Goal: Information Seeking & Learning: Find specific fact

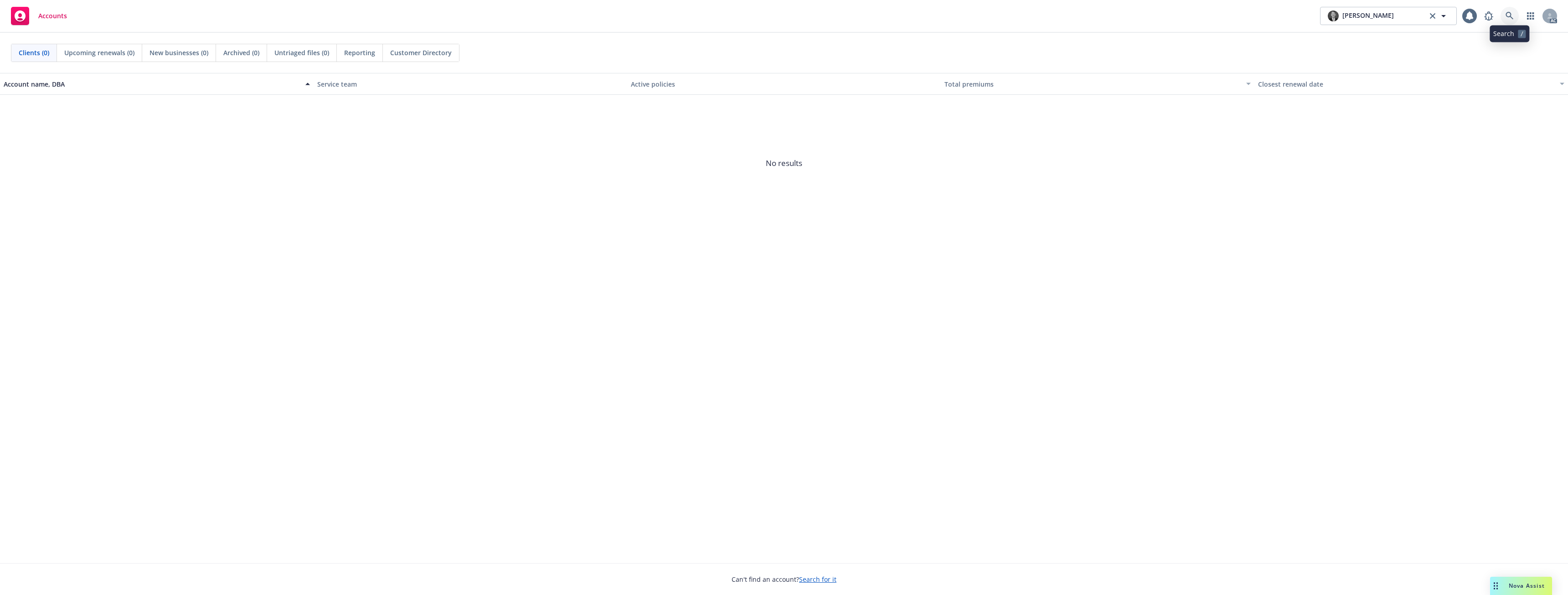
click at [1504, 18] on link at bounding box center [1510, 16] width 18 height 18
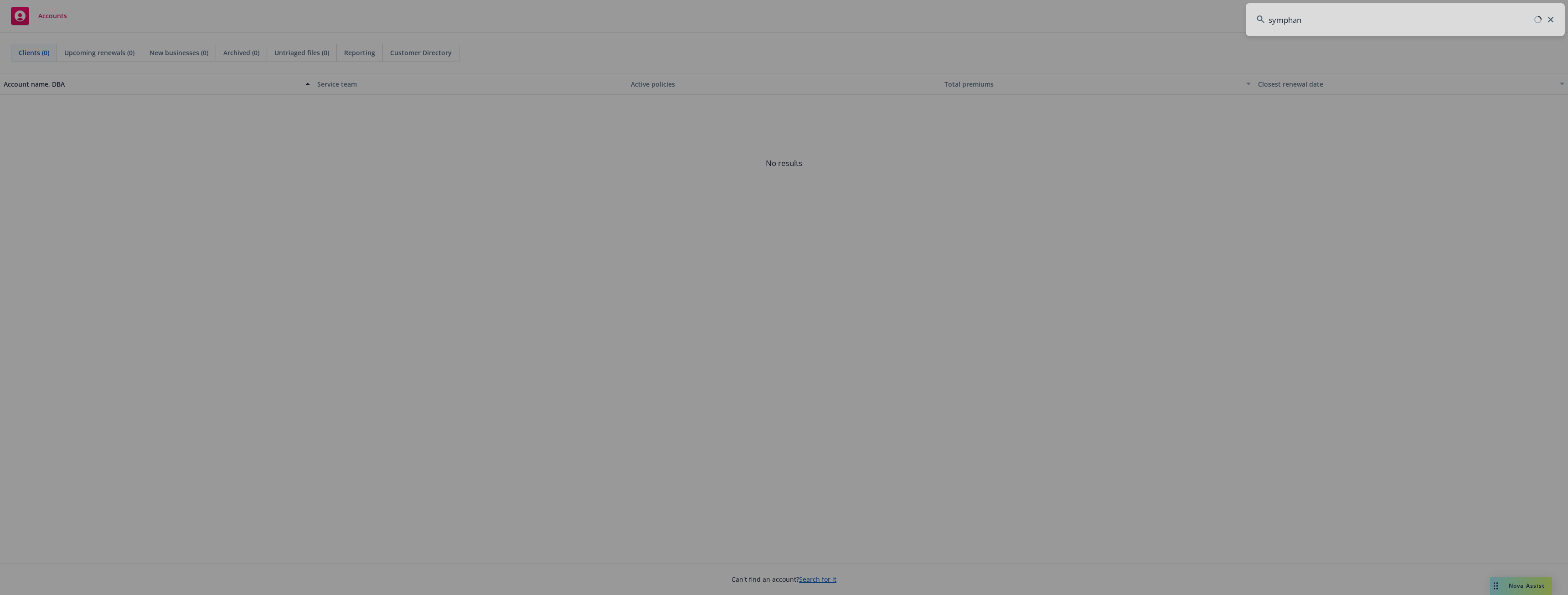
type input "symphany"
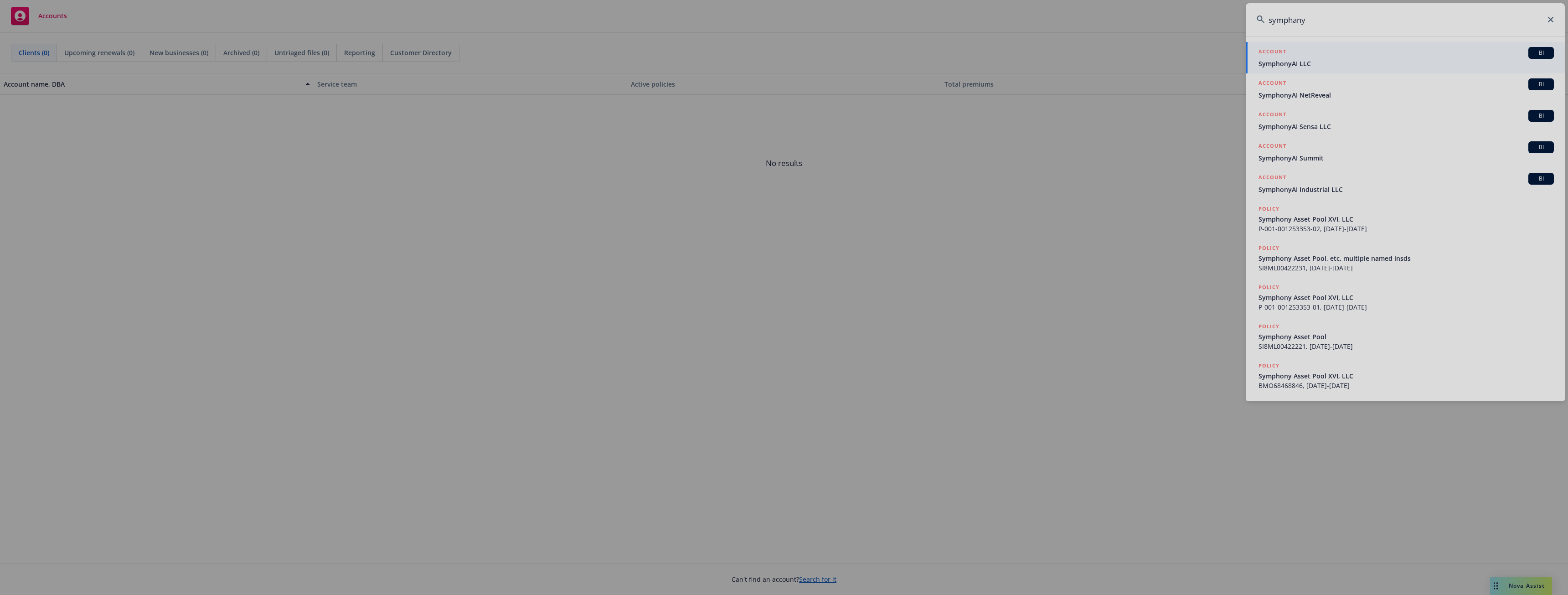
click at [1309, 55] on div at bounding box center [784, 297] width 1568 height 595
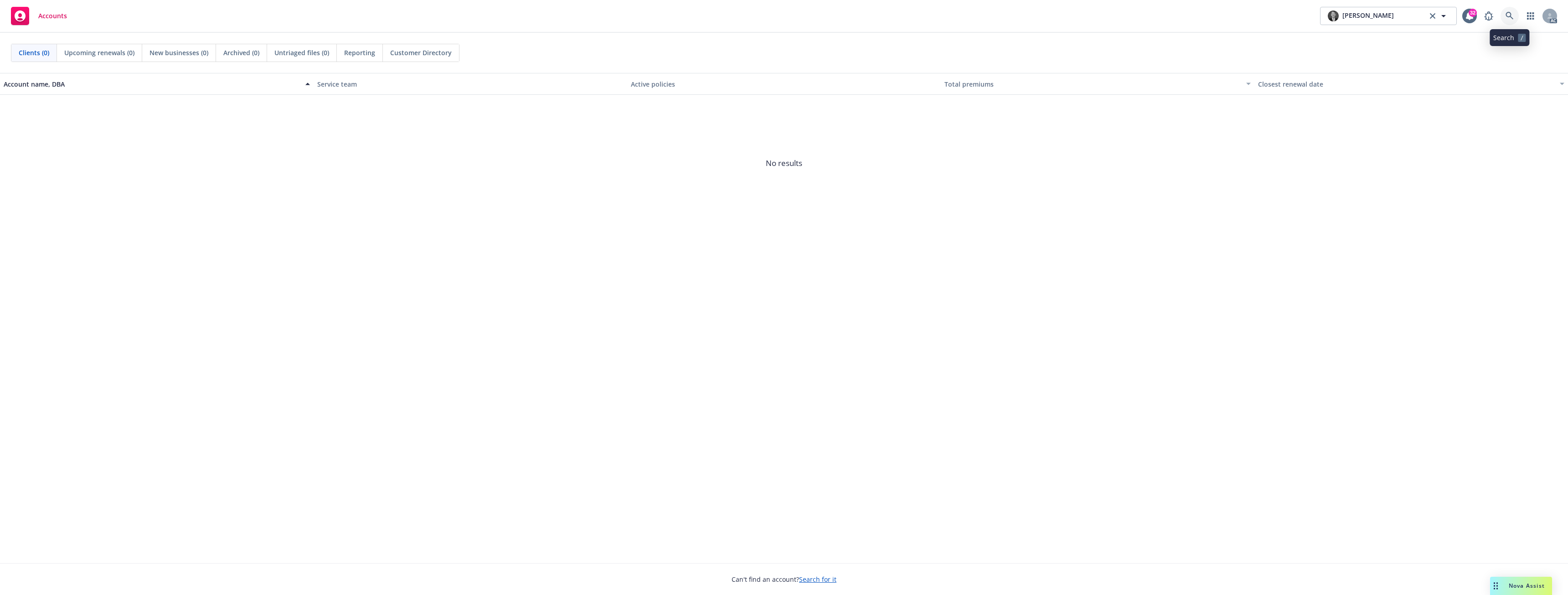
click at [1514, 12] on link at bounding box center [1510, 16] width 18 height 18
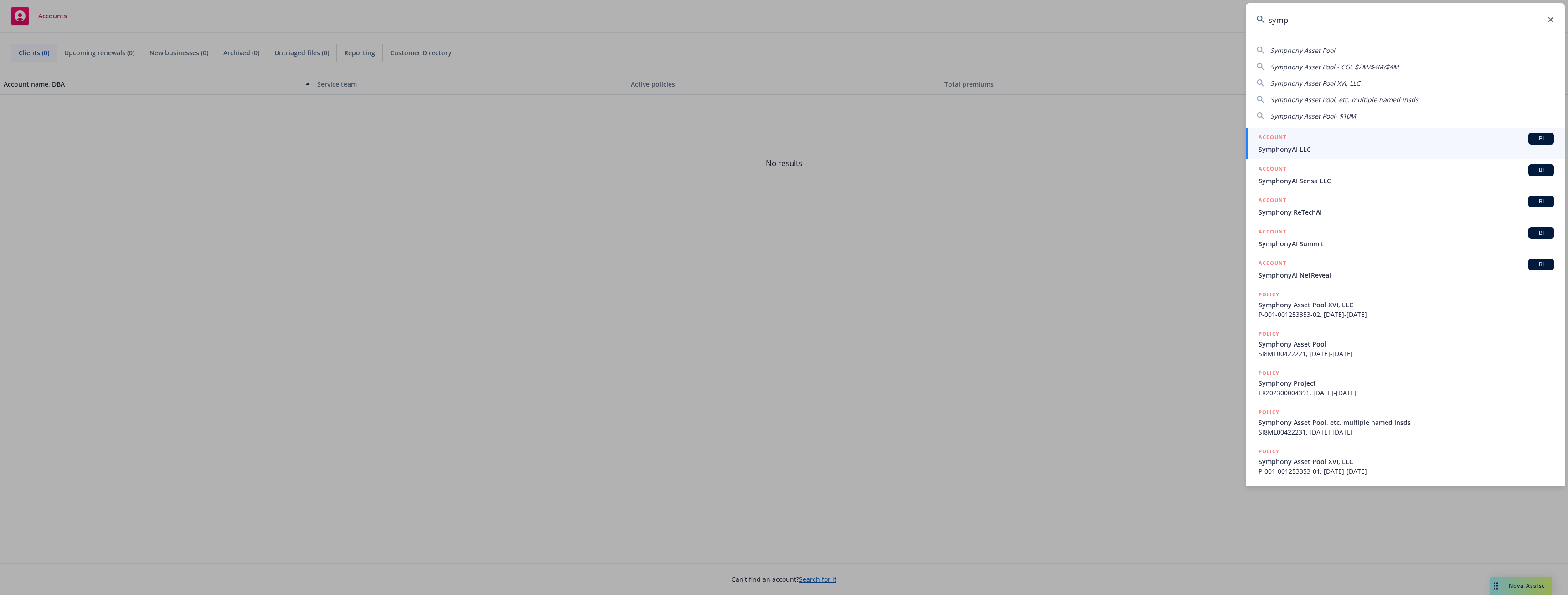
type input "symp"
click at [1293, 148] on span "SymphonyAI LLC" at bounding box center [1406, 149] width 295 height 10
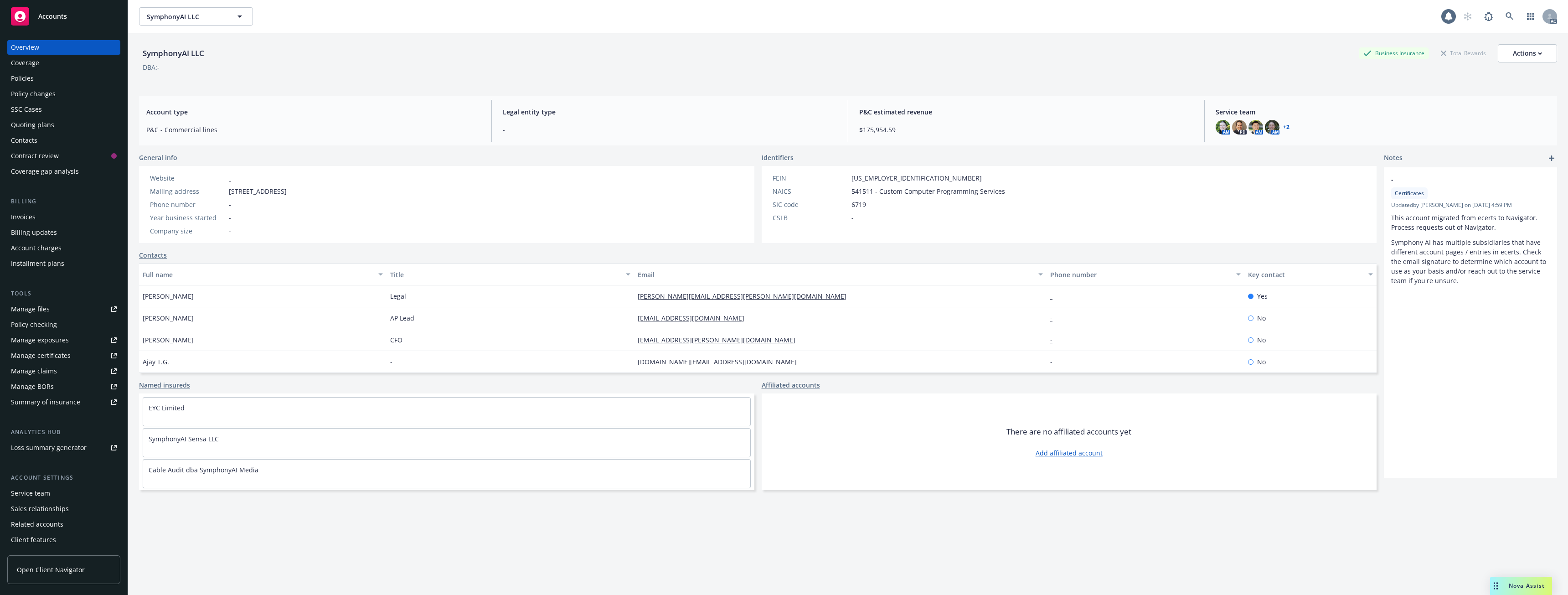
click at [45, 76] on div "Policies" at bounding box center [64, 79] width 106 height 15
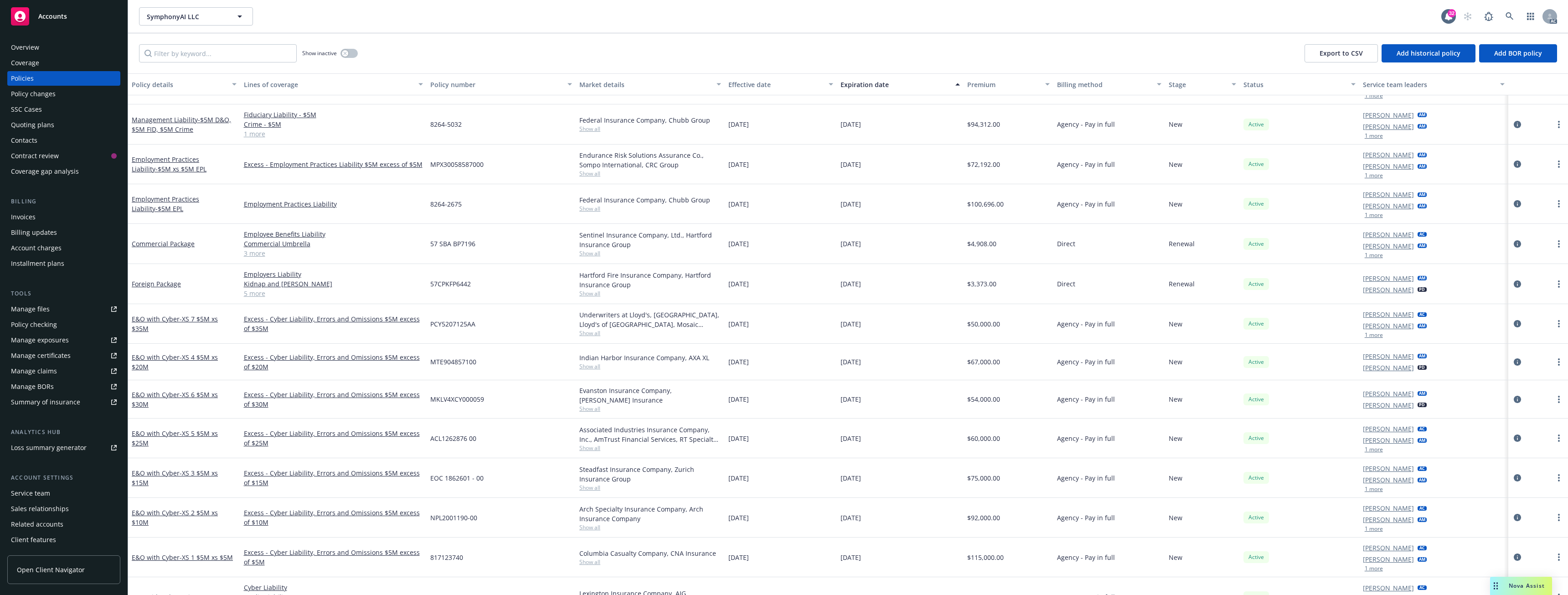
scroll to position [163, 0]
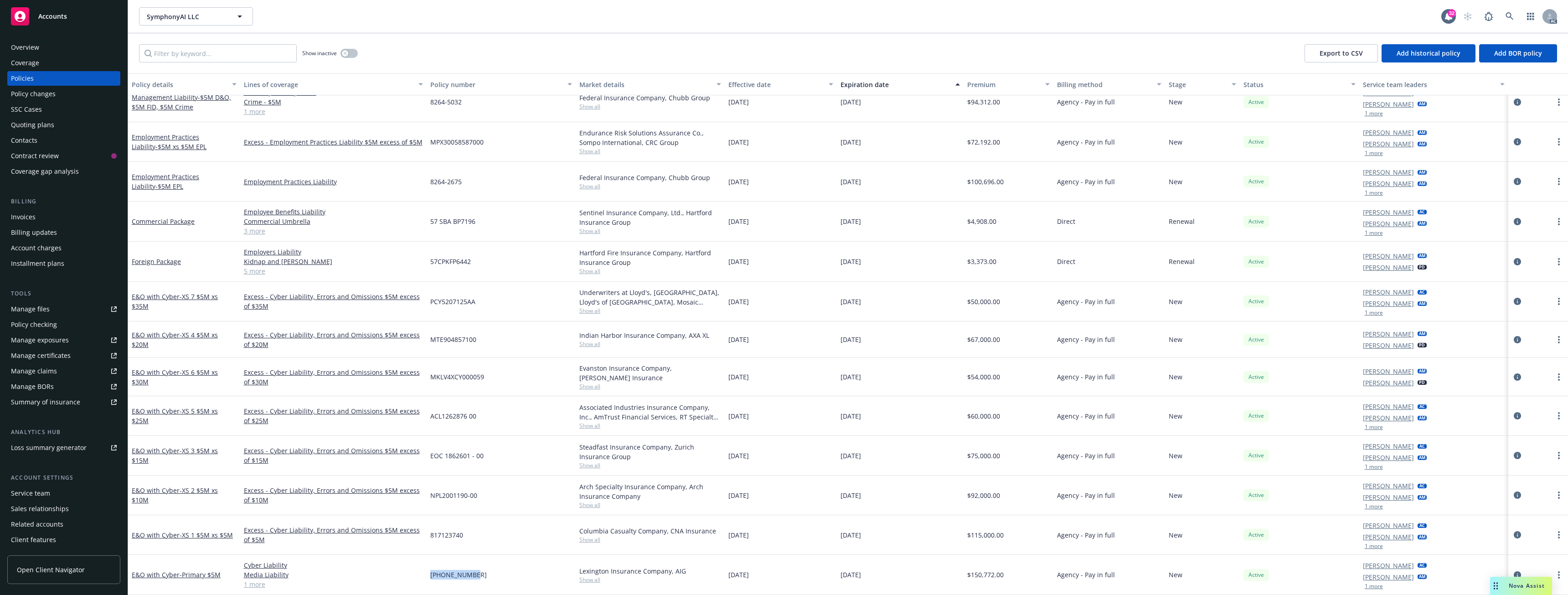
drag, startPoint x: 429, startPoint y: 575, endPoint x: 500, endPoint y: 577, distance: 71.0
click at [499, 577] on div "[PHONE_NUMBER]" at bounding box center [501, 575] width 149 height 40
drag, startPoint x: 428, startPoint y: 537, endPoint x: 477, endPoint y: 542, distance: 49.3
click at [477, 542] on div "817123740" at bounding box center [501, 535] width 149 height 40
copy span "817123740"
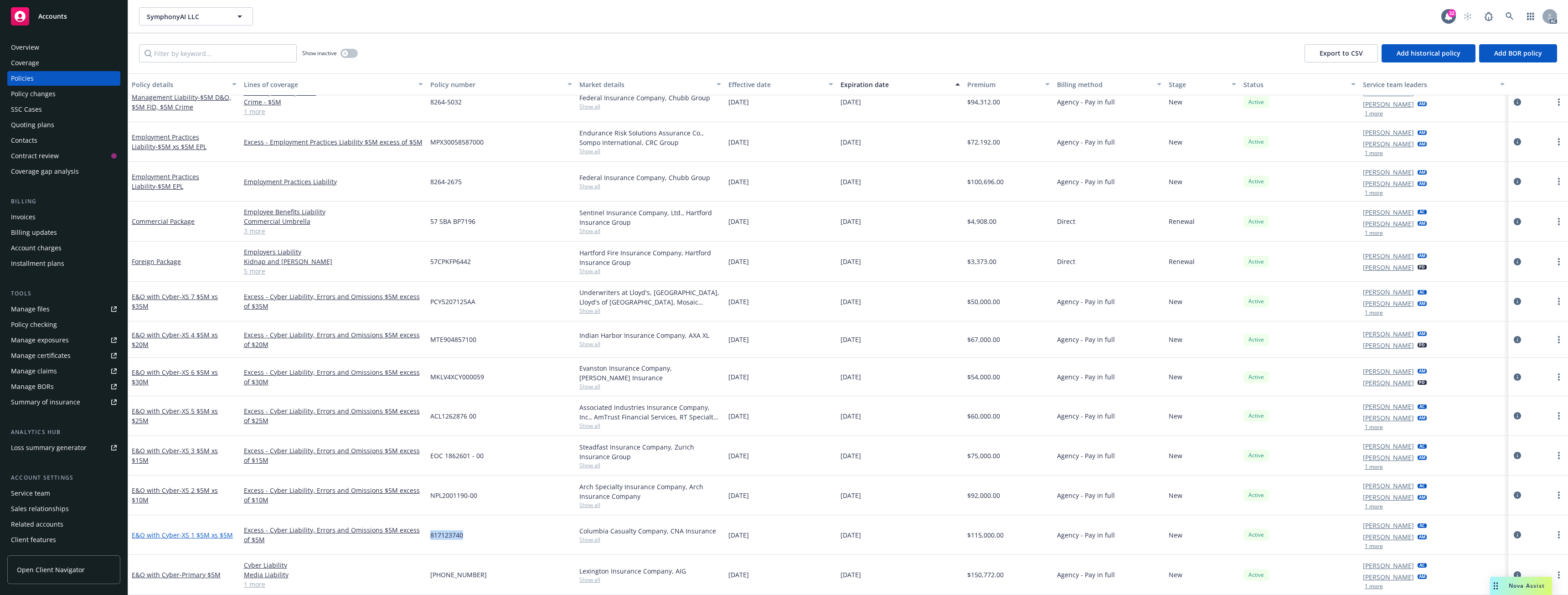
click at [218, 535] on span "- XS 1 $5M xs $5M" at bounding box center [206, 535] width 54 height 9
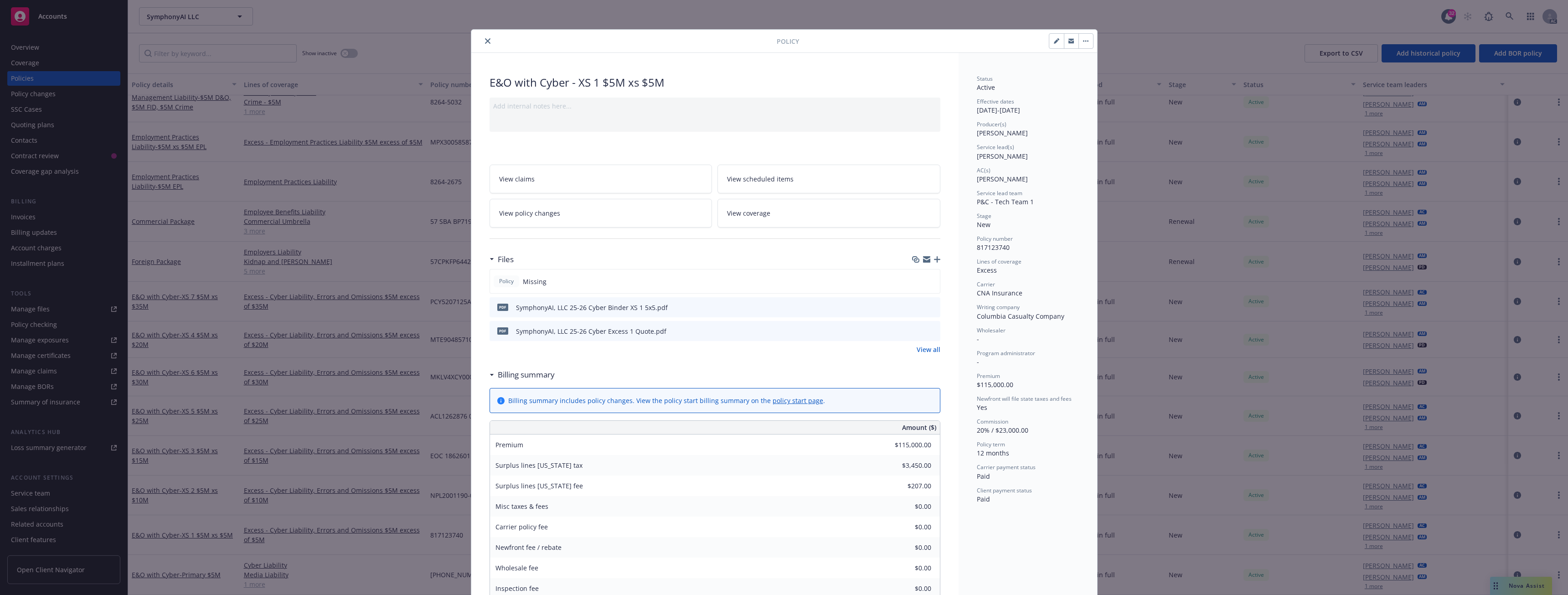
click at [484, 45] on button "close" at bounding box center [488, 41] width 11 height 11
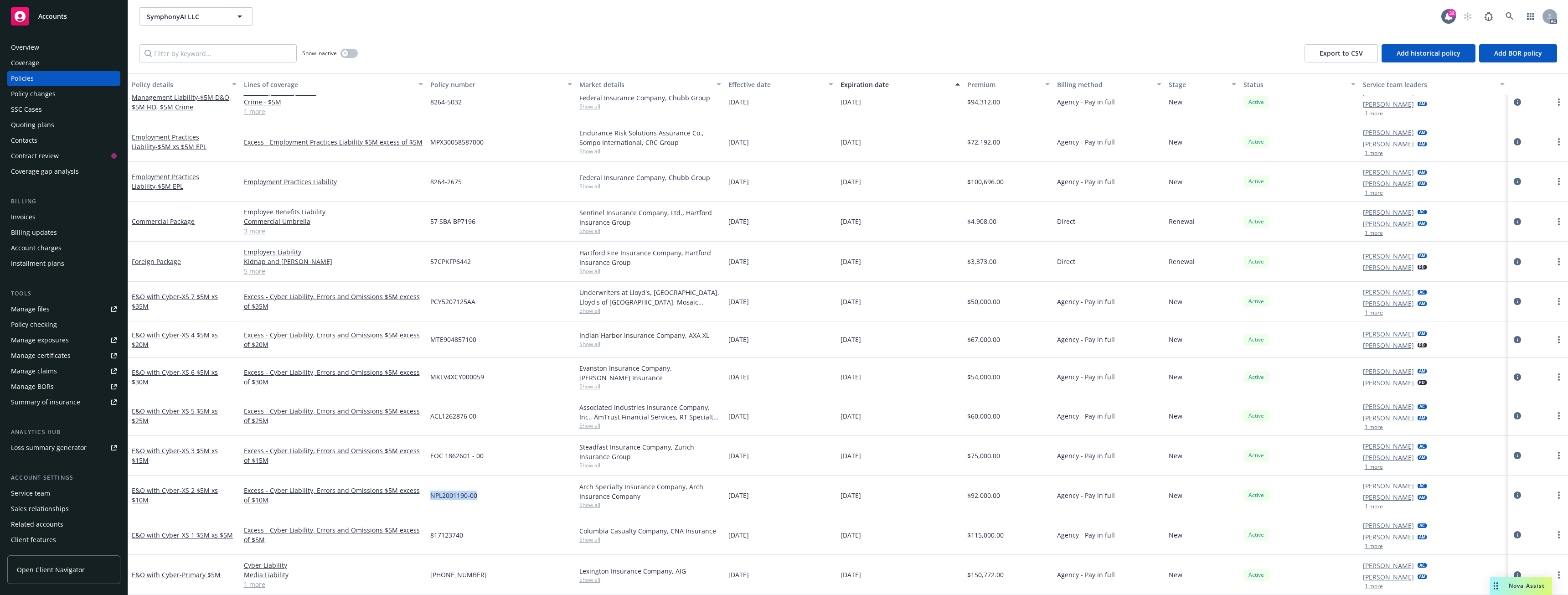
drag, startPoint x: 430, startPoint y: 497, endPoint x: 488, endPoint y: 500, distance: 58.1
click at [488, 500] on div "NPL2001190-00" at bounding box center [501, 495] width 149 height 40
drag, startPoint x: 431, startPoint y: 456, endPoint x: 499, endPoint y: 461, distance: 68.2
click at [499, 461] on div "EOC 1862601 - 00" at bounding box center [501, 456] width 149 height 40
click at [465, 473] on div "EOC 1862601 - 00" at bounding box center [501, 456] width 149 height 40
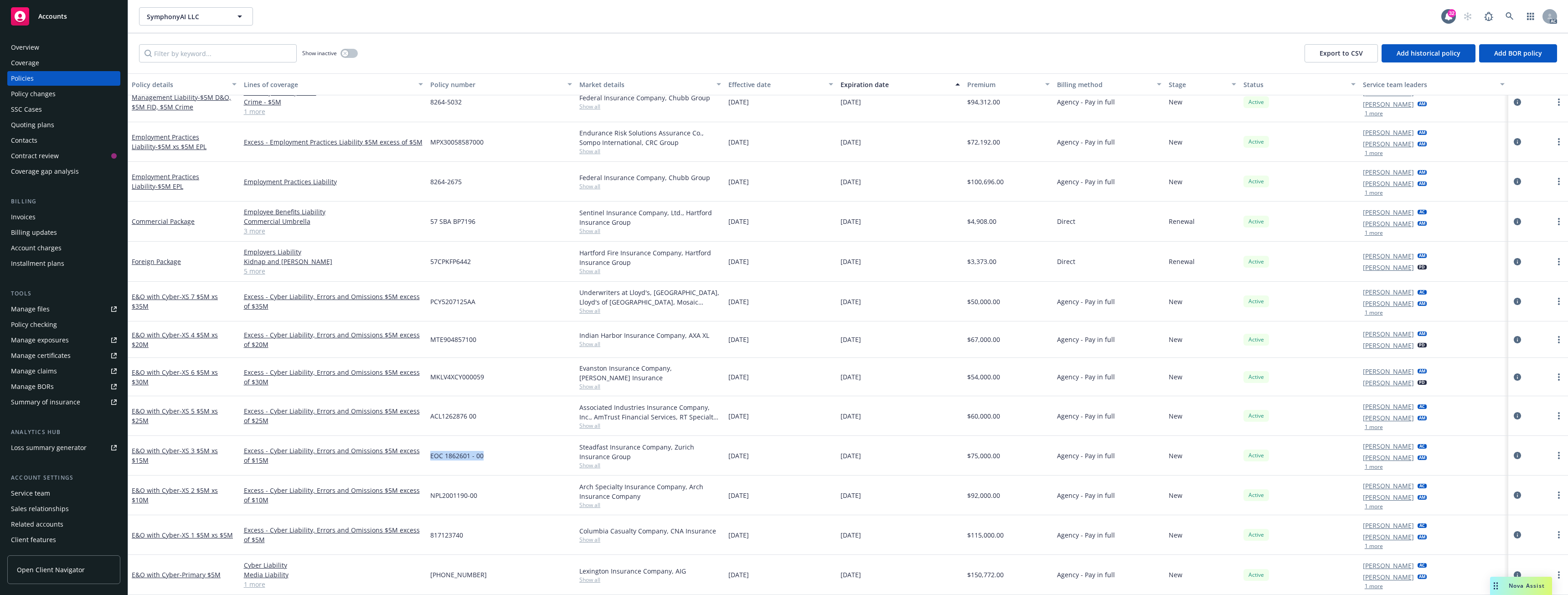
drag, startPoint x: 430, startPoint y: 456, endPoint x: 488, endPoint y: 456, distance: 58.0
click at [488, 456] on div "EOC 1862601 - 00" at bounding box center [501, 456] width 149 height 40
copy span "EOC 1862601 - 00"
click at [160, 449] on link "E&O with Cyber - XS 3 $5M xs $15M" at bounding box center [175, 456] width 86 height 18
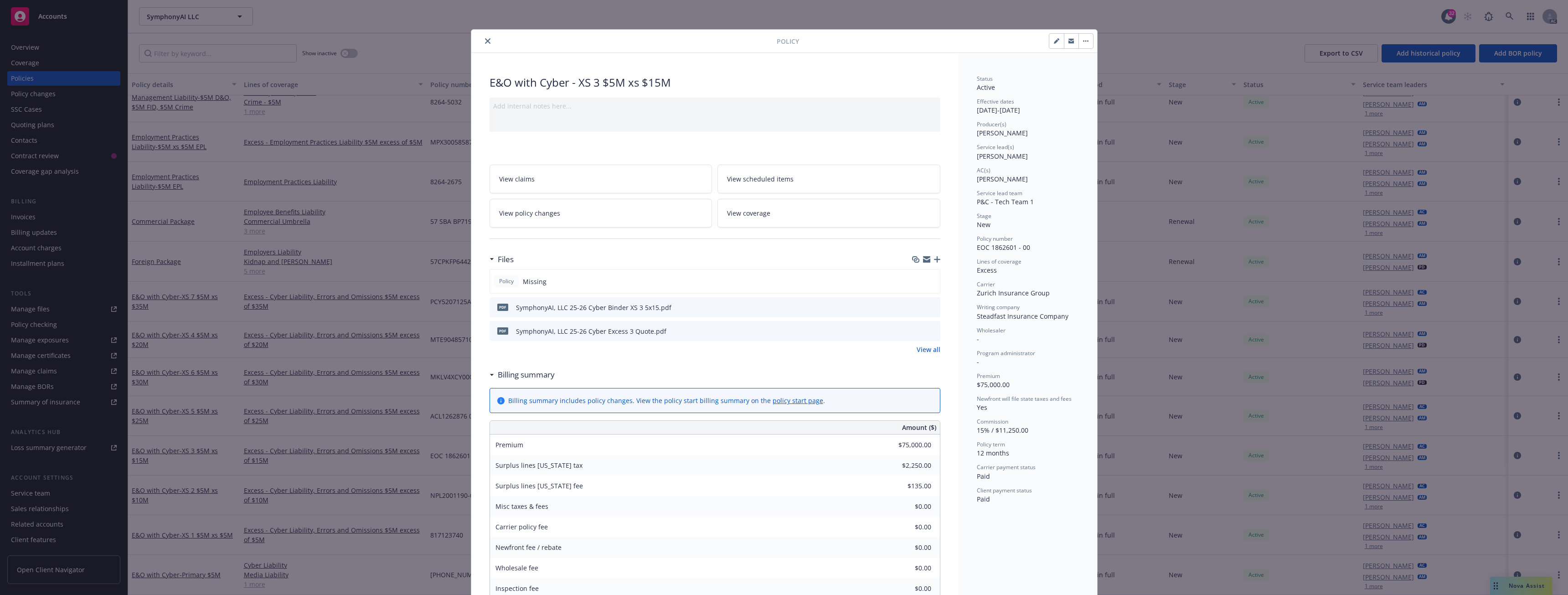
click at [485, 39] on icon "close" at bounding box center [488, 41] width 5 height 5
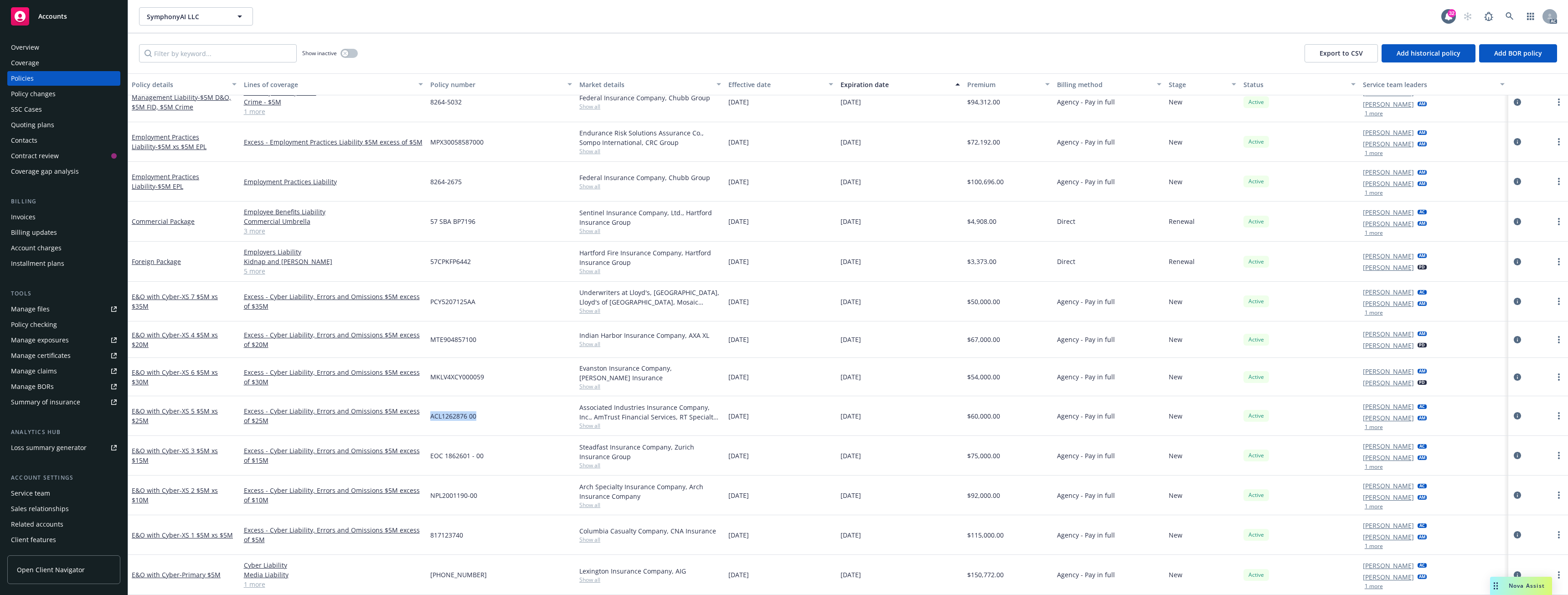
drag, startPoint x: 430, startPoint y: 418, endPoint x: 488, endPoint y: 417, distance: 58.0
click at [488, 417] on div "ACL1262876 00" at bounding box center [501, 416] width 149 height 40
copy span "ACL1262876 00"
drag, startPoint x: 430, startPoint y: 377, endPoint x: 494, endPoint y: 379, distance: 64.0
click at [494, 379] on div "MKLV4XCY000059" at bounding box center [501, 377] width 149 height 38
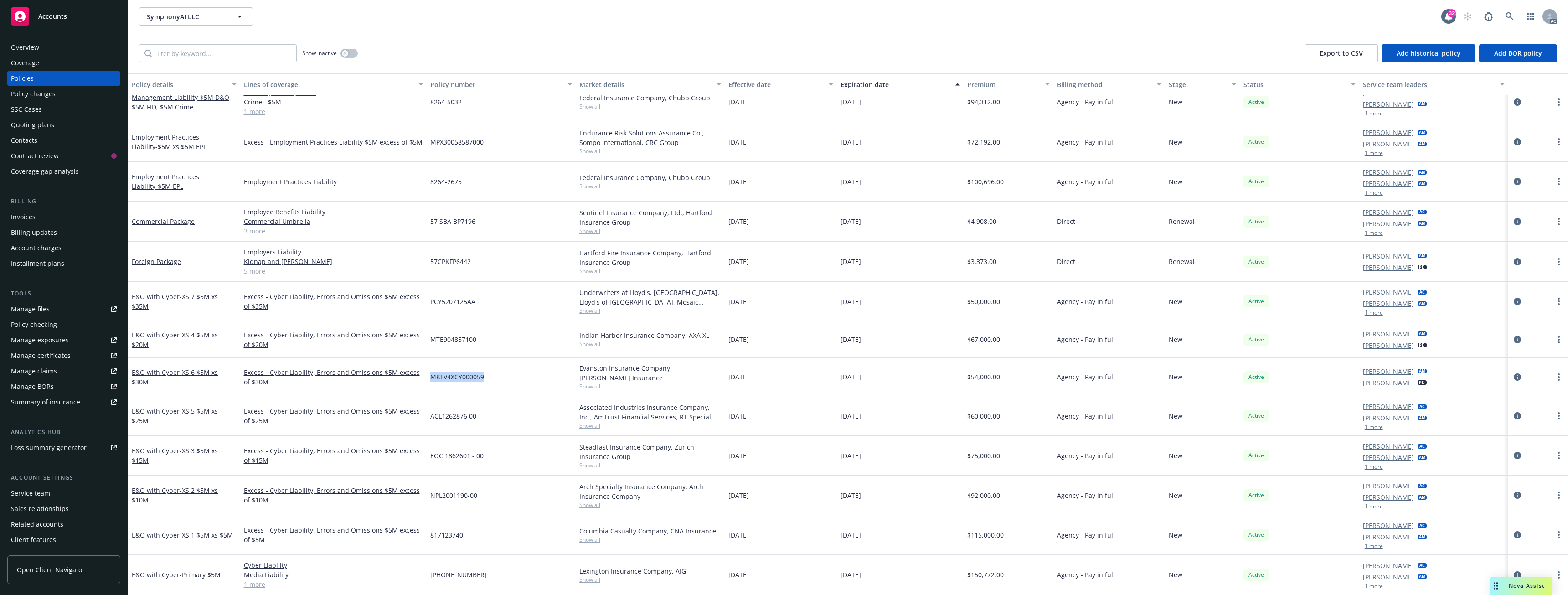
copy span "MKLV4XCY000059"
drag, startPoint x: 460, startPoint y: 343, endPoint x: 501, endPoint y: 346, distance: 41.1
click at [501, 346] on div "MTE904857100" at bounding box center [501, 340] width 149 height 37
copy span "MTE904857100"
click at [455, 317] on div "PCY5207125AA" at bounding box center [501, 301] width 149 height 40
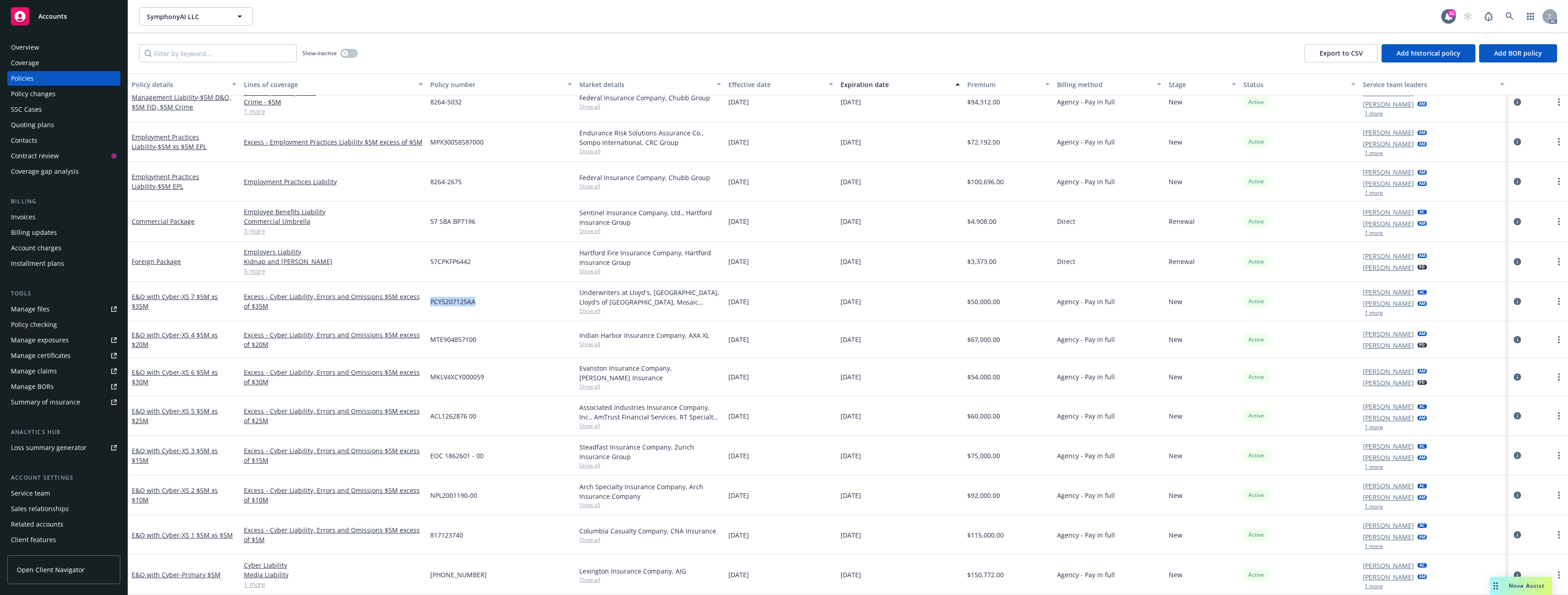
drag, startPoint x: 430, startPoint y: 303, endPoint x: 481, endPoint y: 307, distance: 51.2
click at [481, 307] on div "PCY5207125AA" at bounding box center [501, 301] width 149 height 40
copy span "PCY5207125AA"
